Goal: Information Seeking & Learning: Check status

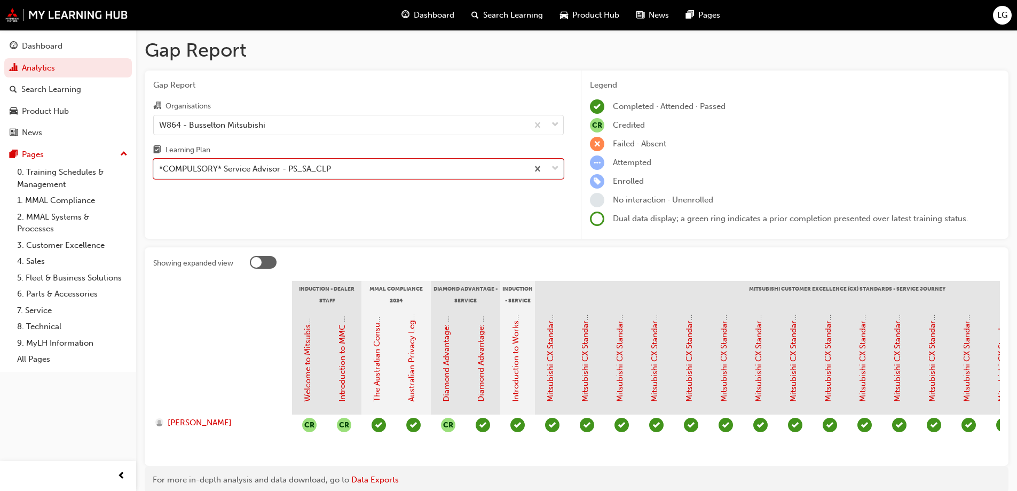
click at [198, 127] on div "W864 - Busselton Mitsubishi" at bounding box center [212, 125] width 106 height 12
click at [160, 127] on input "Organisations W864 - Busselton Mitsubishi" at bounding box center [159, 124] width 1 height 9
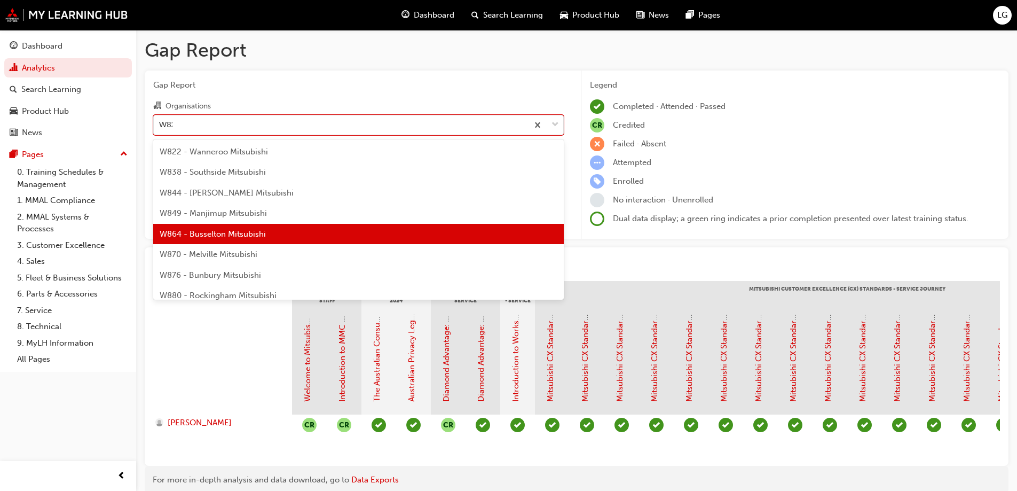
type input "W822"
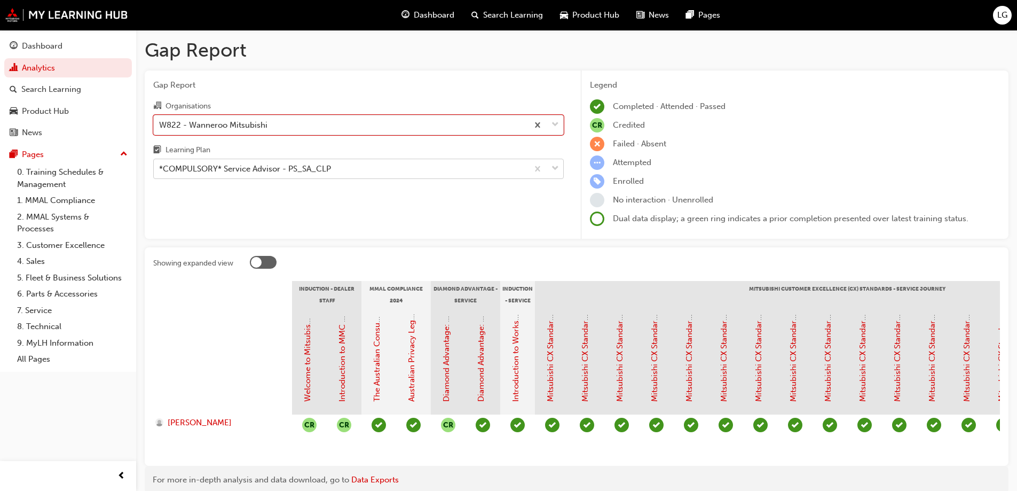
click at [215, 170] on div "*COMPULSORY* Service Advisor - PS_SA_CLP" at bounding box center [245, 169] width 172 height 12
click at [160, 170] on input "Learning Plan *COMPULSORY* Service Advisor - PS_SA_CLP" at bounding box center [159, 168] width 1 height 9
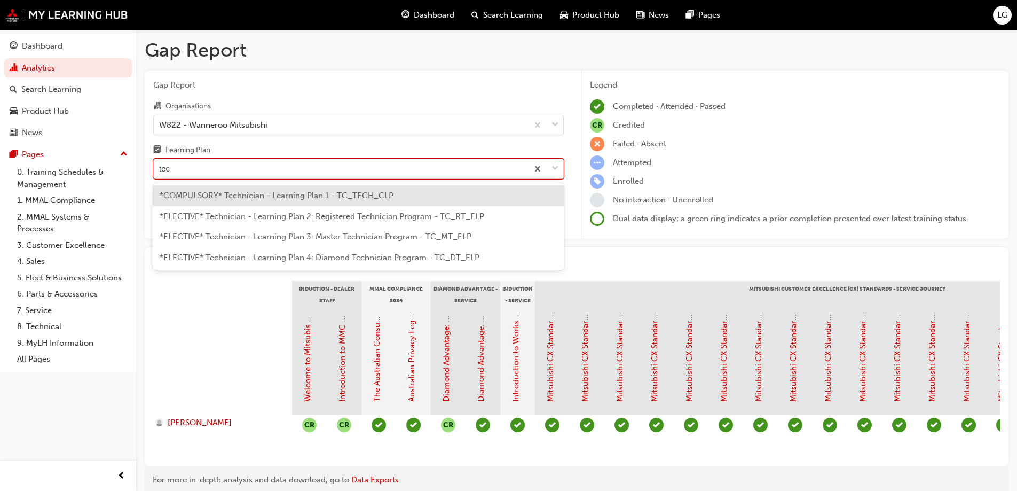
type input "tech"
click at [226, 191] on span "*COMPULSORY* Technician - Learning Plan 1 - TC_TECH_CLP" at bounding box center [277, 196] width 234 height 10
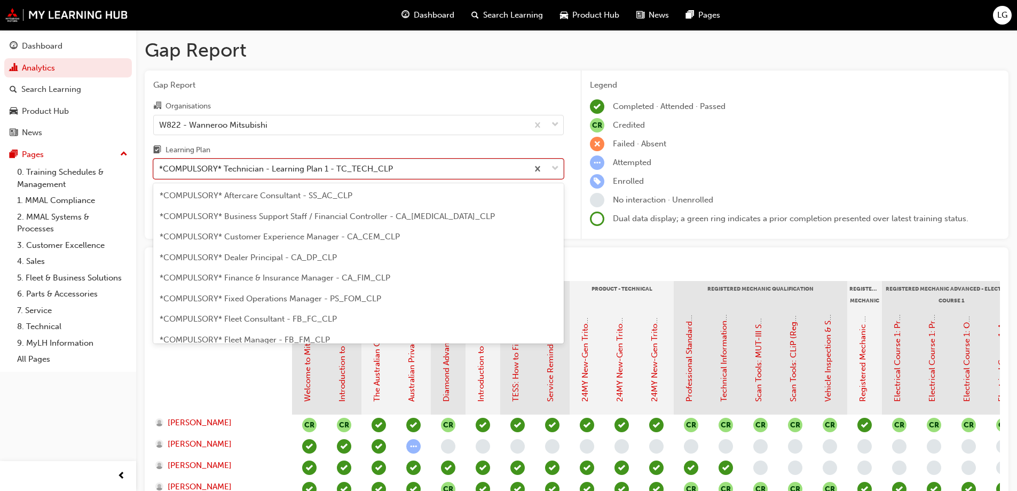
click at [233, 174] on div "*COMPULSORY* Technician - Learning Plan 1 - TC_TECH_CLP" at bounding box center [276, 169] width 234 height 12
click at [160, 173] on input "Learning Plan option *COMPULSORY* Technician - Learning Plan 1 - TC_TECH_CLP, s…" at bounding box center [159, 168] width 1 height 9
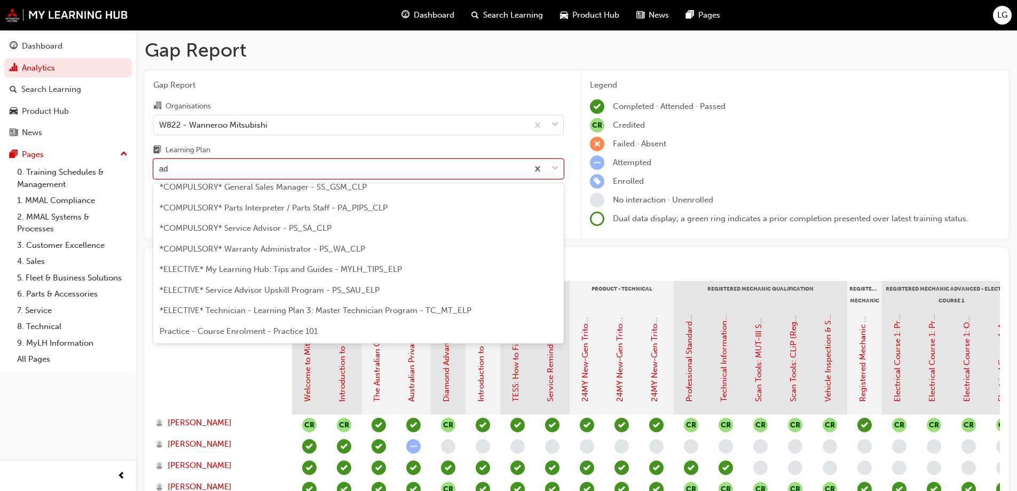
scroll to position [14, 0]
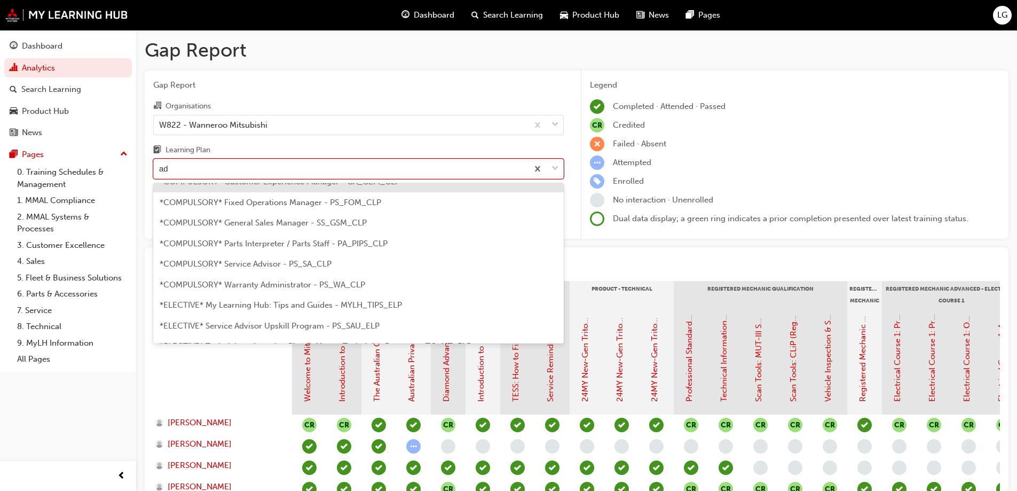
type input "adv"
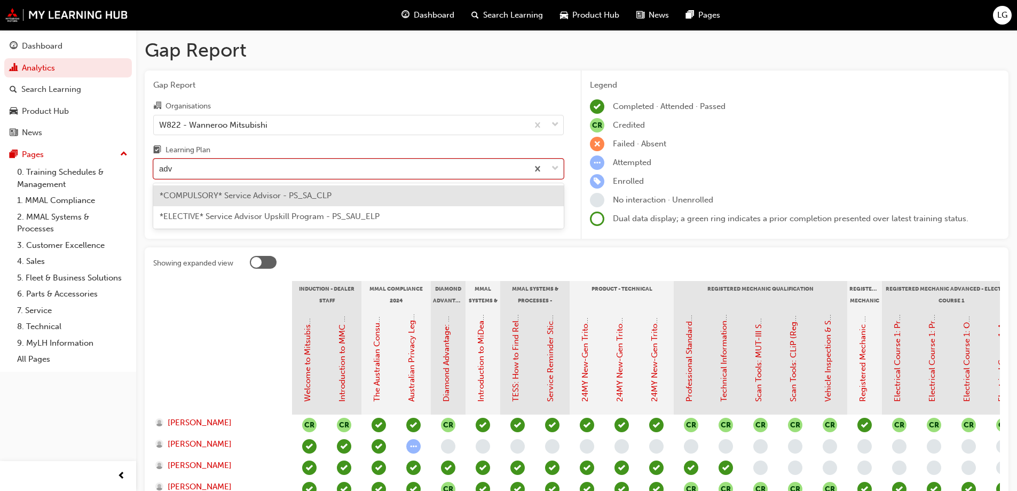
scroll to position [0, 0]
click at [227, 191] on span "*COMPULSORY* Service Advisor - PS_SA_CLP" at bounding box center [246, 196] width 172 height 10
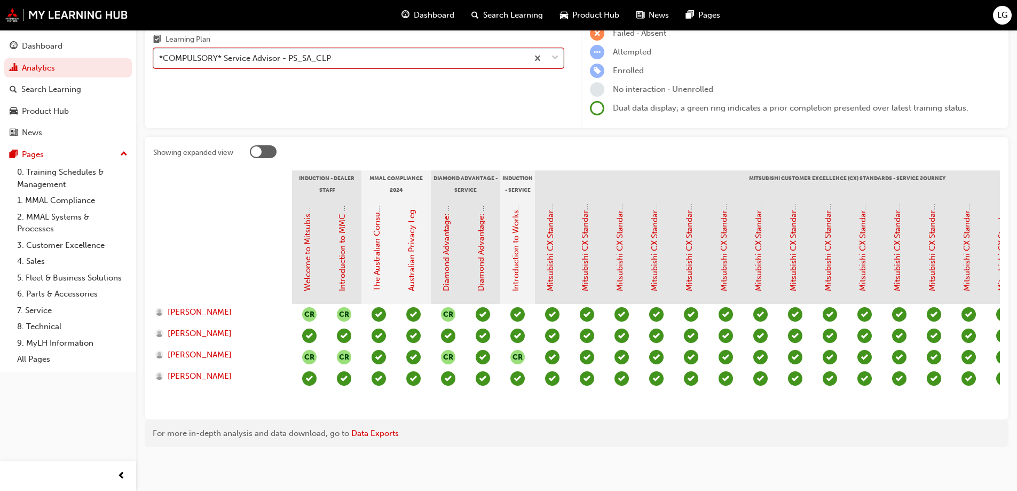
scroll to position [65, 0]
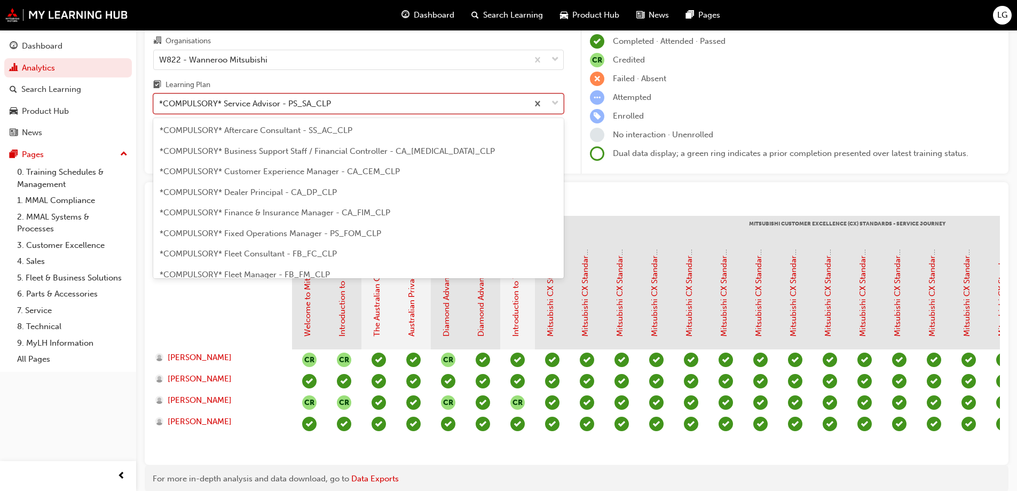
click at [179, 98] on div "*COMPULSORY* Service Advisor - PS_SA_CLP" at bounding box center [245, 104] width 172 height 12
click at [160, 99] on input "Learning Plan option *COMPULSORY* Service Advisor - PS_SA_CLP, selected. option…" at bounding box center [159, 103] width 1 height 9
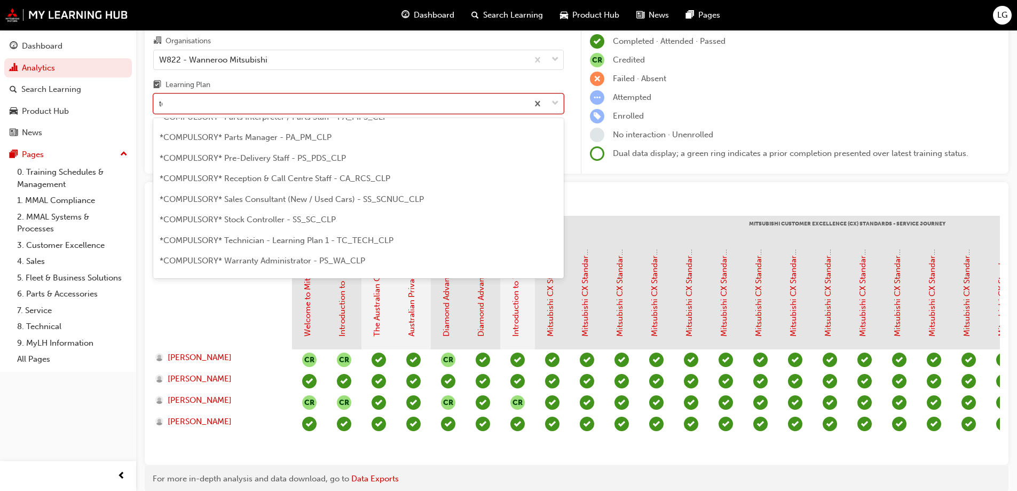
scroll to position [0, 0]
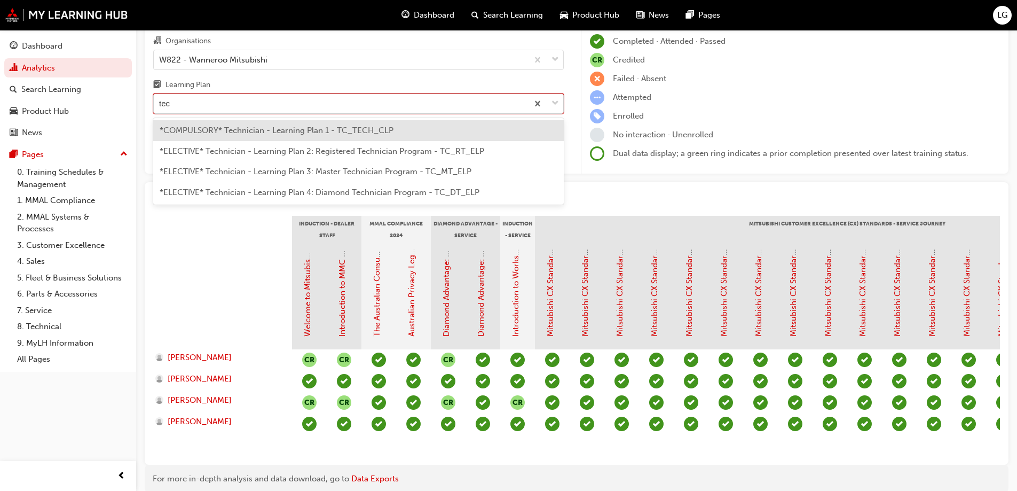
type input "tech"
click at [204, 133] on span "*COMPULSORY* Technician - Learning Plan 1 - TC_TECH_CLP" at bounding box center [277, 130] width 234 height 10
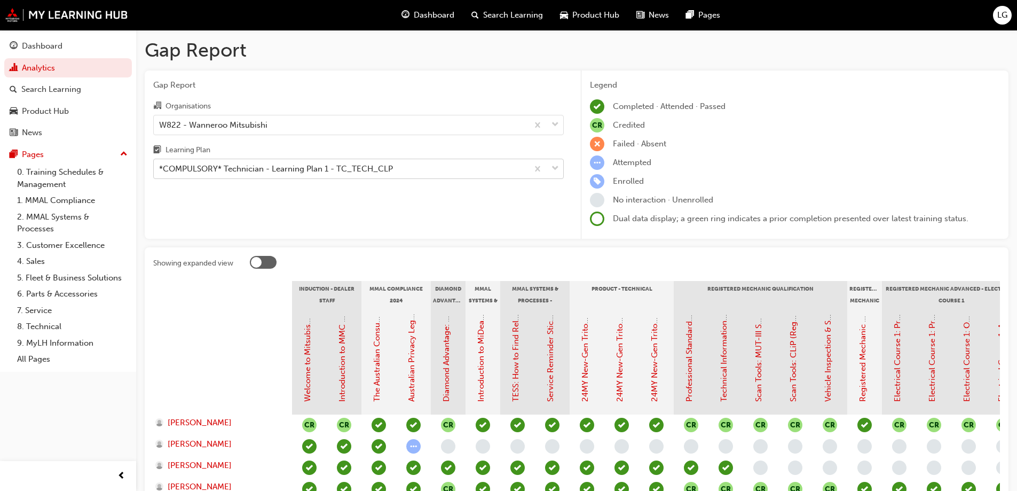
click at [180, 166] on div "*COMPULSORY* Technician - Learning Plan 1 - TC_TECH_CLP" at bounding box center [276, 169] width 234 height 12
click at [160, 166] on input "Learning Plan *COMPULSORY* Technician - Learning Plan 1 - TC_TECH_CLP" at bounding box center [159, 168] width 1 height 9
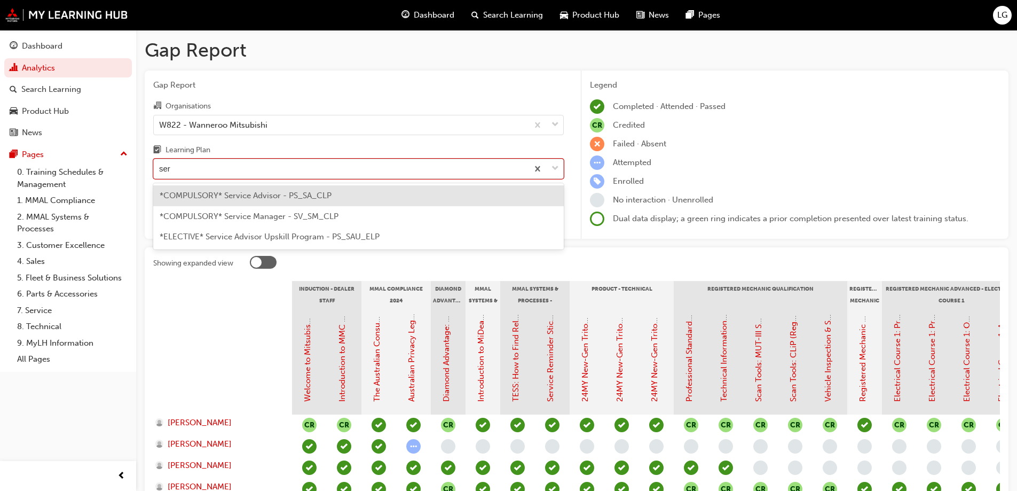
type input "serv"
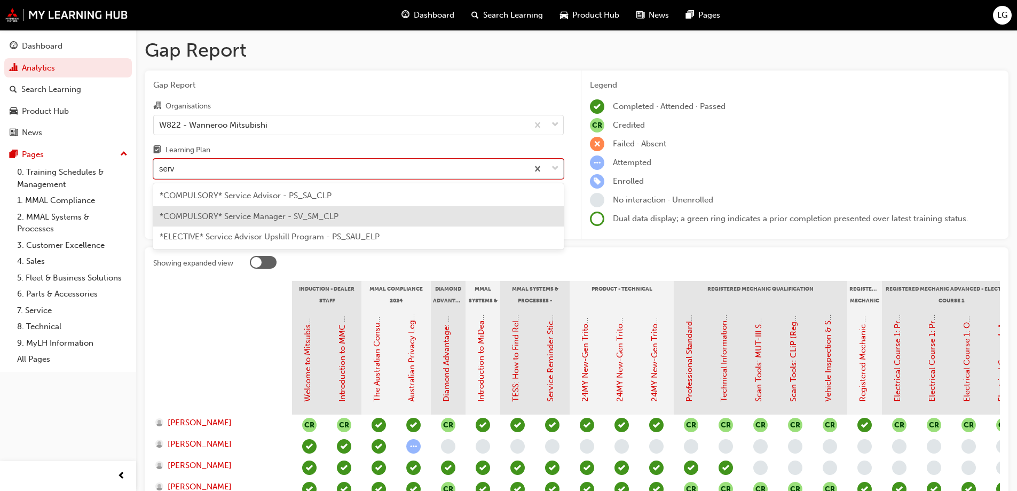
click at [208, 223] on div "*COMPULSORY* Service Manager - SV_SM_CLP" at bounding box center [358, 216] width 411 height 21
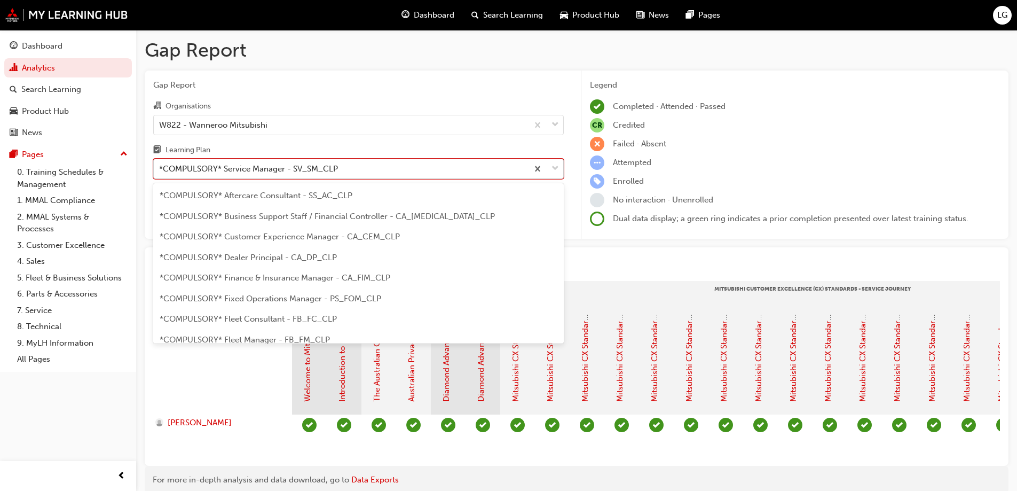
click at [192, 165] on div "*COMPULSORY* Service Manager - SV_SM_CLP" at bounding box center [248, 169] width 179 height 12
click at [160, 165] on input "Learning Plan option *COMPULSORY* Service Manager - SV_SM_CLP, selected. option…" at bounding box center [159, 168] width 1 height 9
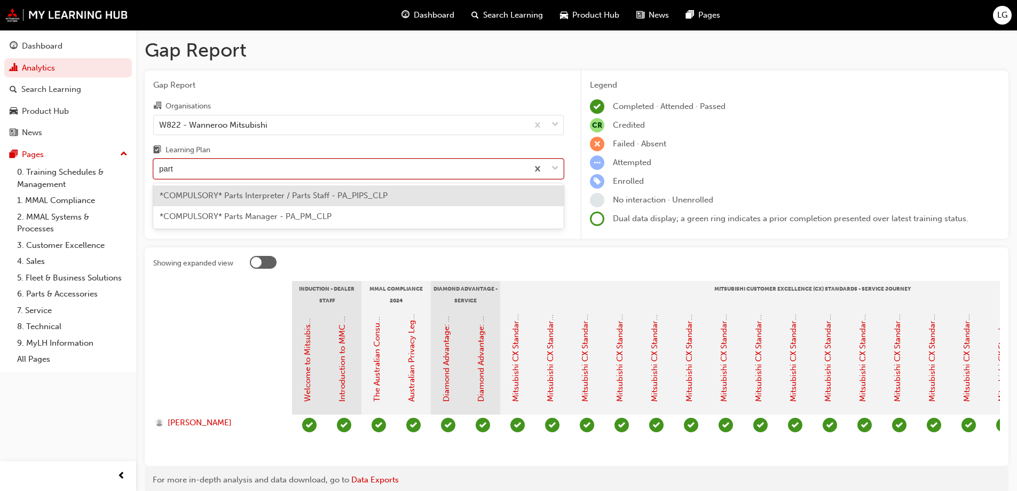
type input "parts"
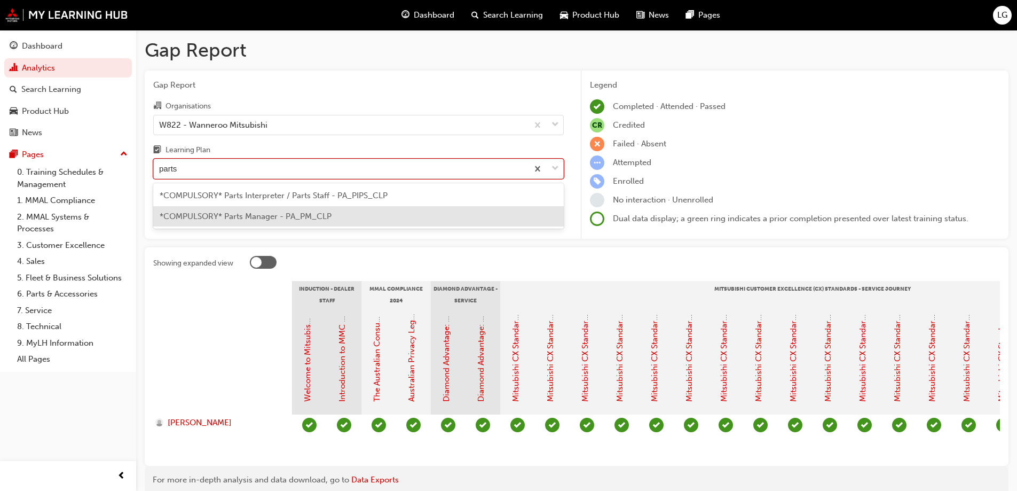
click at [202, 211] on span "*COMPULSORY* Parts Manager - PA_PM_CLP" at bounding box center [246, 216] width 172 height 10
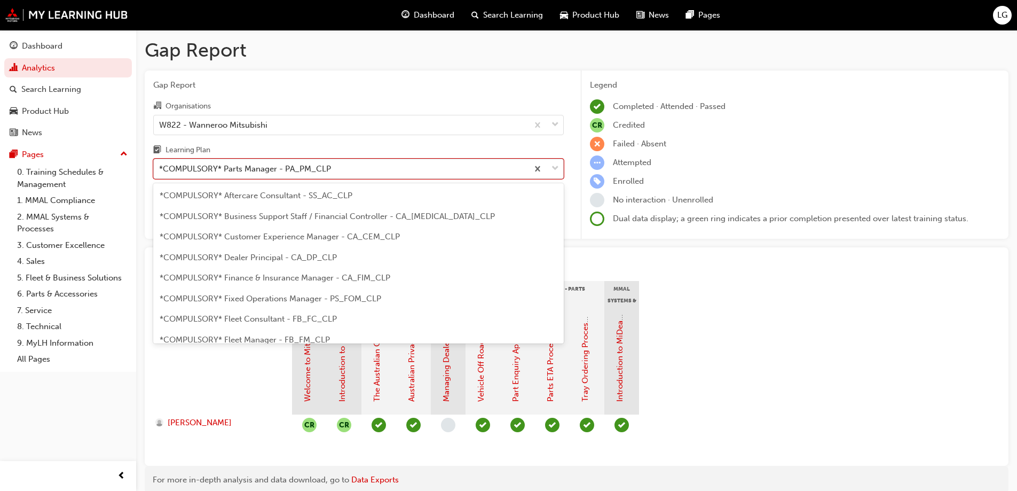
click at [207, 171] on div "*COMPULSORY* Parts Manager - PA_PM_CLP" at bounding box center [245, 169] width 172 height 12
click at [160, 171] on input "Learning Plan option *COMPULSORY* Parts Manager - PA_PM_CLP, selected. option *…" at bounding box center [159, 168] width 1 height 9
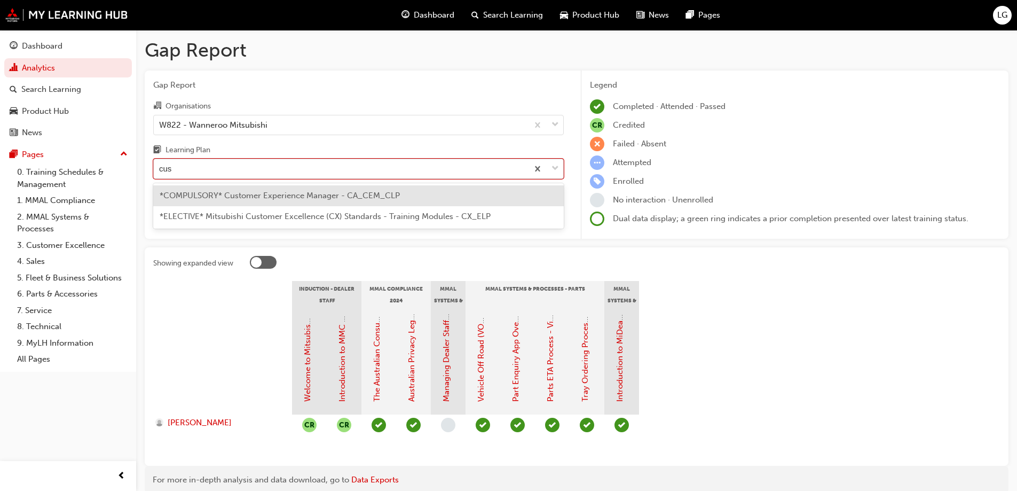
type input "cust"
click at [206, 191] on span "*COMPULSORY* Customer Experience Manager - CA_CEM_CLP" at bounding box center [280, 196] width 240 height 10
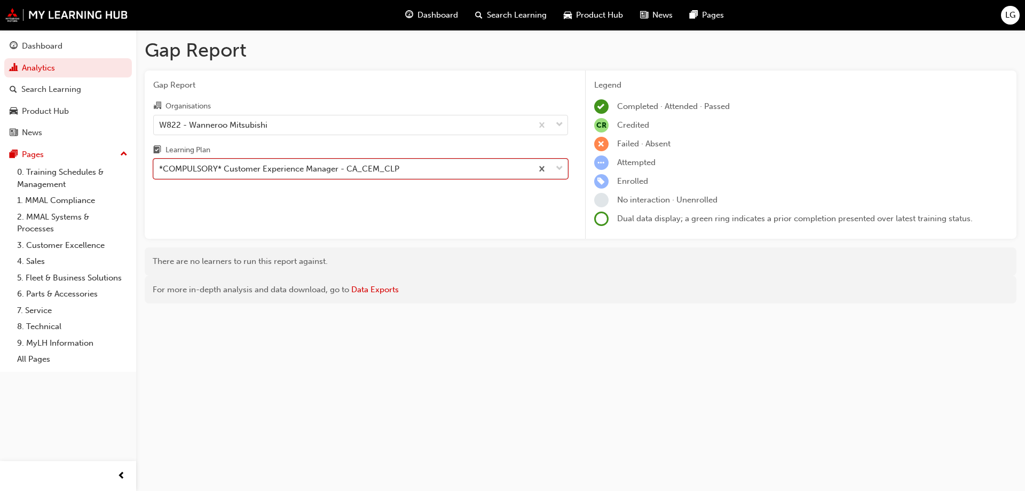
click at [196, 166] on div "*COMPULSORY* Customer Experience Manager - CA_CEM_CLP" at bounding box center [279, 169] width 240 height 12
click at [160, 166] on input "Learning Plan option *COMPULSORY* Customer Experience Manager - CA_CEM_CLP, sel…" at bounding box center [159, 168] width 1 height 9
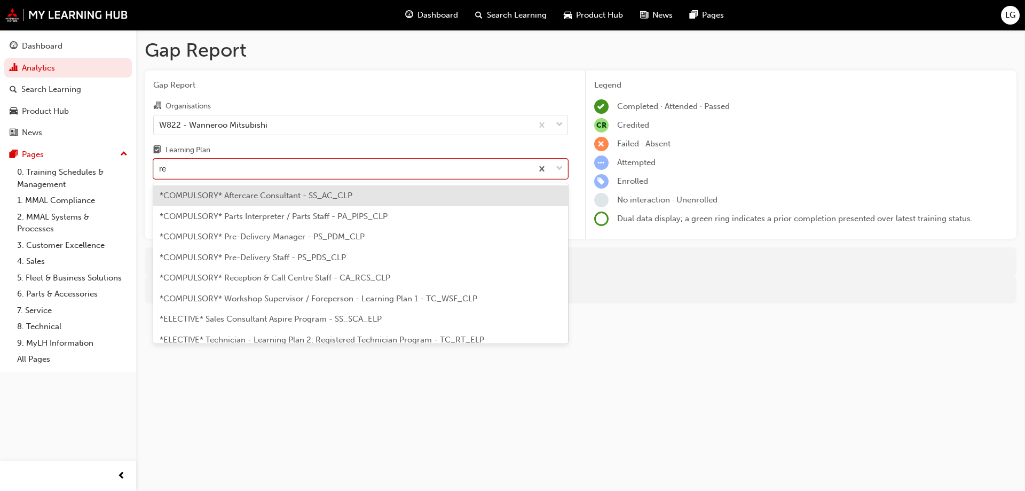
type input "rec"
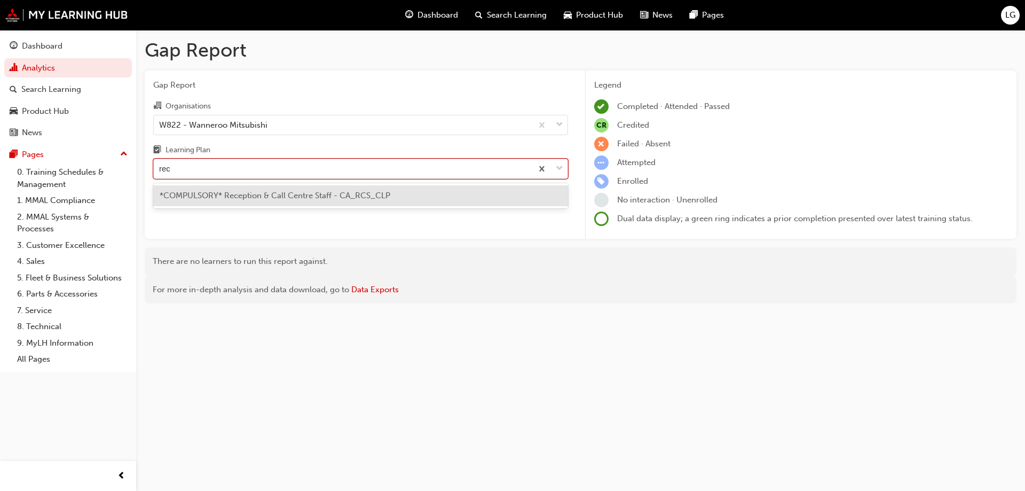
click at [195, 189] on div "*COMPULSORY* Reception & Call Centre Staff - CA_RCS_CLP" at bounding box center [360, 195] width 415 height 21
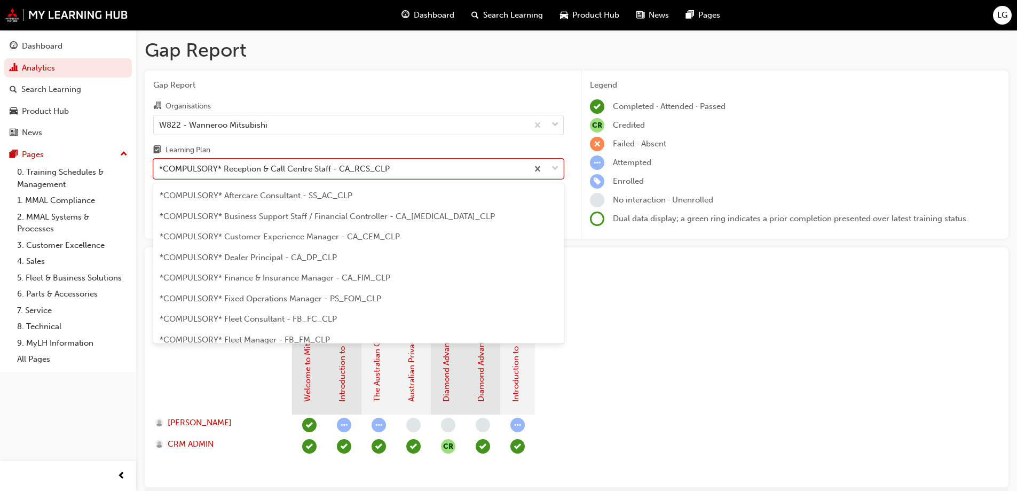
click at [243, 172] on div "*COMPULSORY* Reception & Call Centre Staff - CA_RCS_CLP" at bounding box center [274, 169] width 231 height 12
click at [160, 172] on input "Learning Plan option *COMPULSORY* Reception & Call Centre Staff - CA_RCS_CLP, s…" at bounding box center [159, 168] width 1 height 9
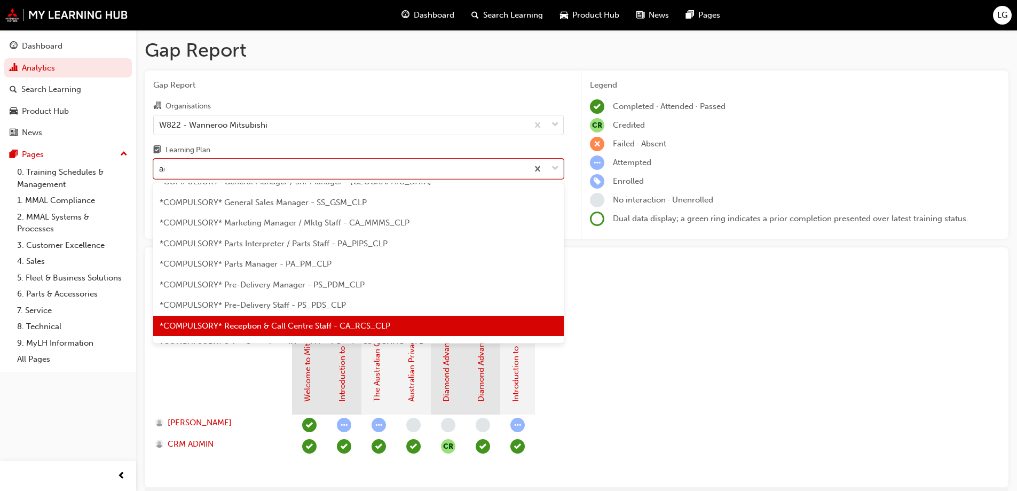
scroll to position [34, 0]
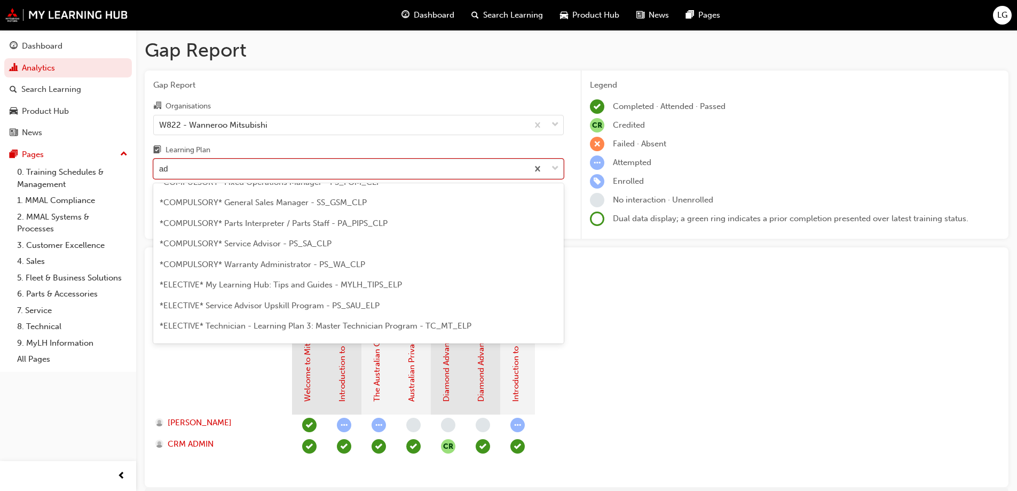
type input "adv"
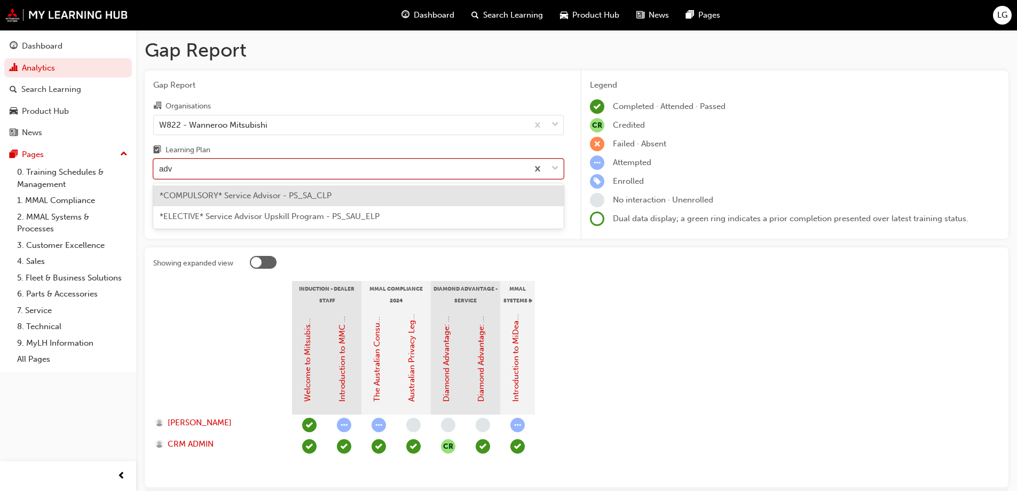
click at [233, 196] on span "*COMPULSORY* Service Advisor - PS_SA_CLP" at bounding box center [246, 196] width 172 height 10
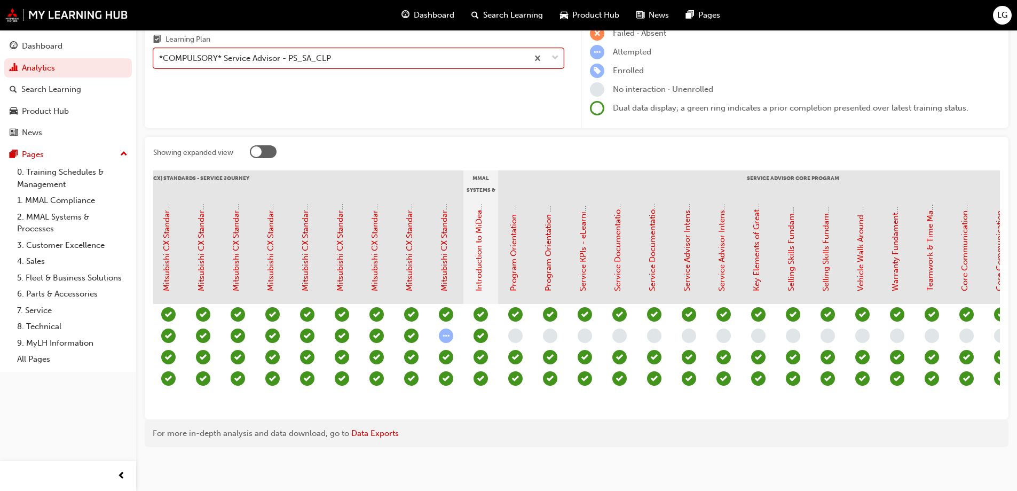
scroll to position [0, 677]
